Goal: Transaction & Acquisition: Purchase product/service

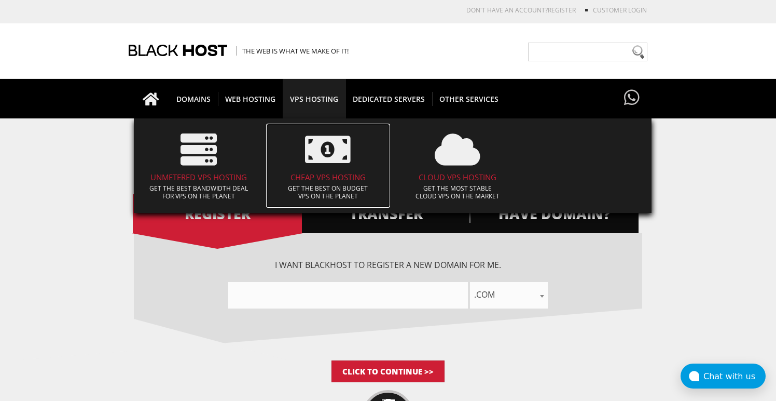
click at [330, 173] on h4 "CHEAP VPS HOSTING" at bounding box center [328, 177] width 114 height 9
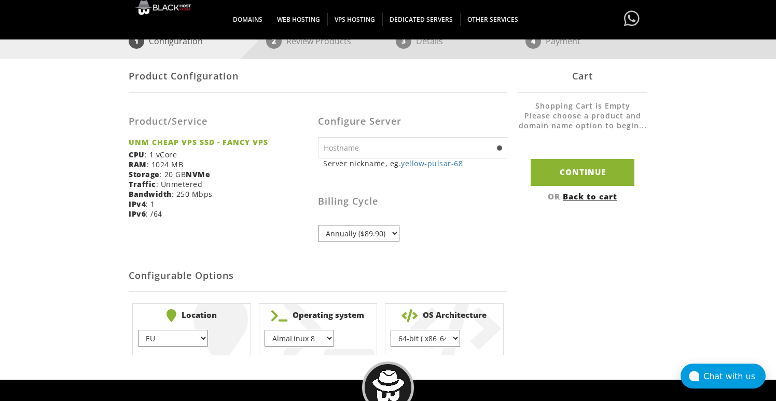
scroll to position [163, 0]
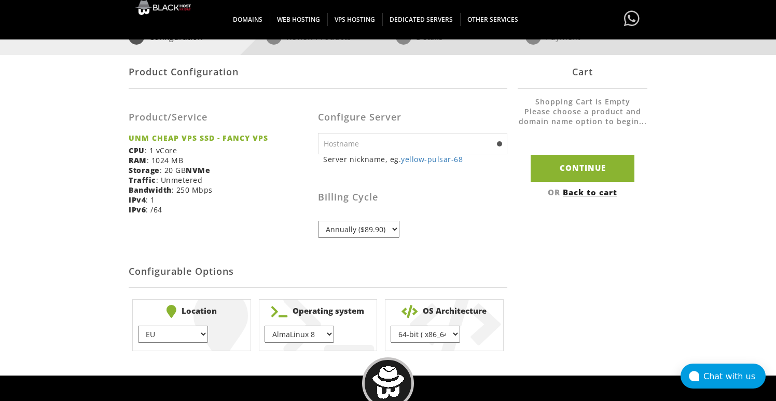
click at [392, 226] on select "Annually ($89.90)" at bounding box center [358, 229] width 81 height 17
click at [318, 221] on select "Annually ($89.90)" at bounding box center [358, 229] width 81 height 17
click at [425, 215] on div "Billing Cycle Annually ($89.90)" at bounding box center [412, 205] width 189 height 66
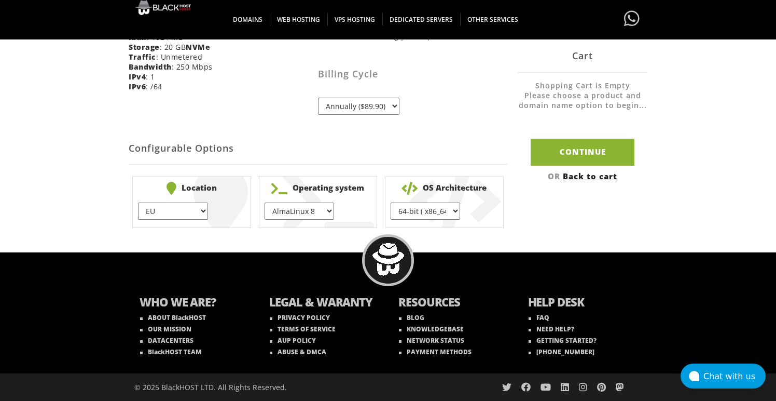
scroll to position [0, 0]
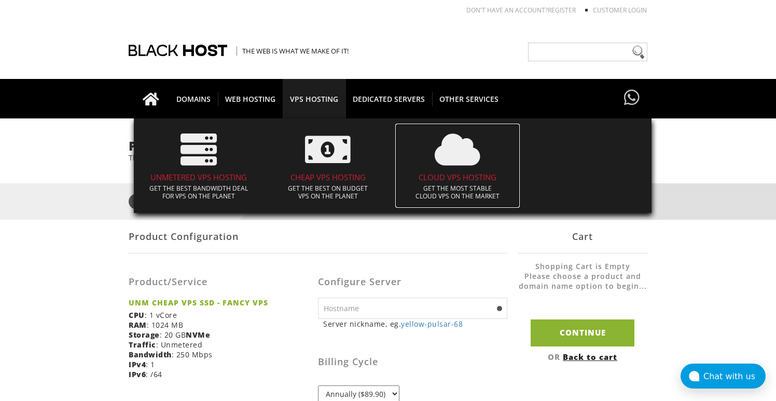
click at [458, 173] on h4 "CLOUD VPS HOSTING" at bounding box center [458, 177] width 114 height 9
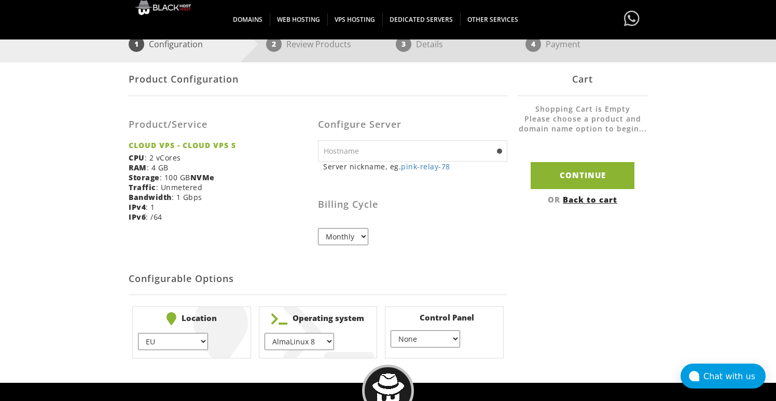
scroll to position [157, 0]
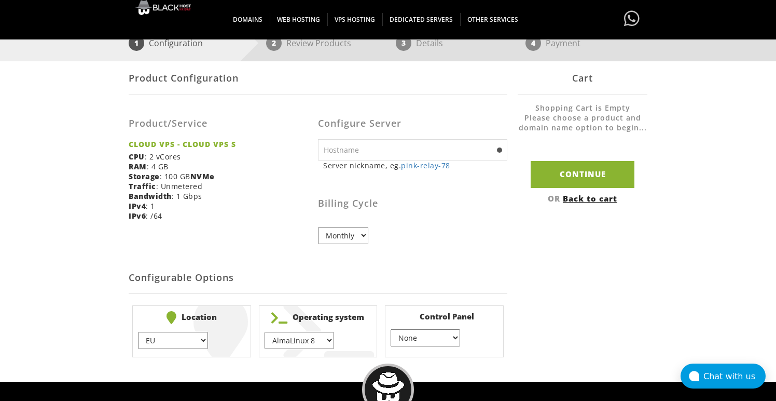
click at [363, 154] on input "text" at bounding box center [412, 149] width 189 height 21
click at [311, 206] on div "Product/Service CLOUD VPS - CLOUD VPS S CPU : 2 vCores RAM : 4 GB Storage : 100…" at bounding box center [223, 166] width 189 height 126
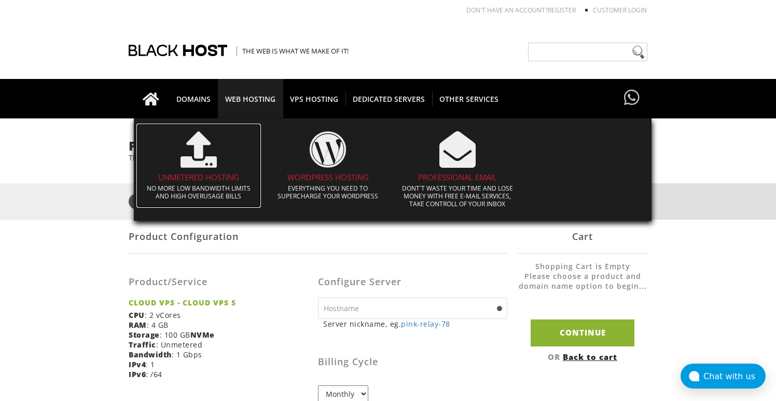
click at [221, 182] on link "UNMETERED HOSTING No more low bandwidth limits and high overusage bills" at bounding box center [198, 166] width 125 height 84
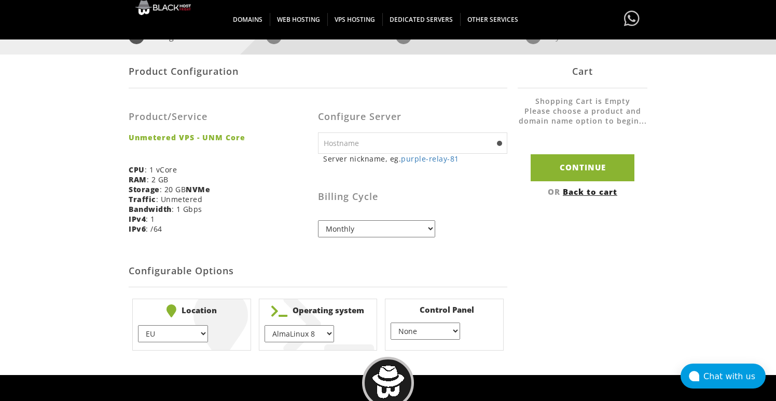
scroll to position [170, 0]
